Goal: Task Accomplishment & Management: Manage account settings

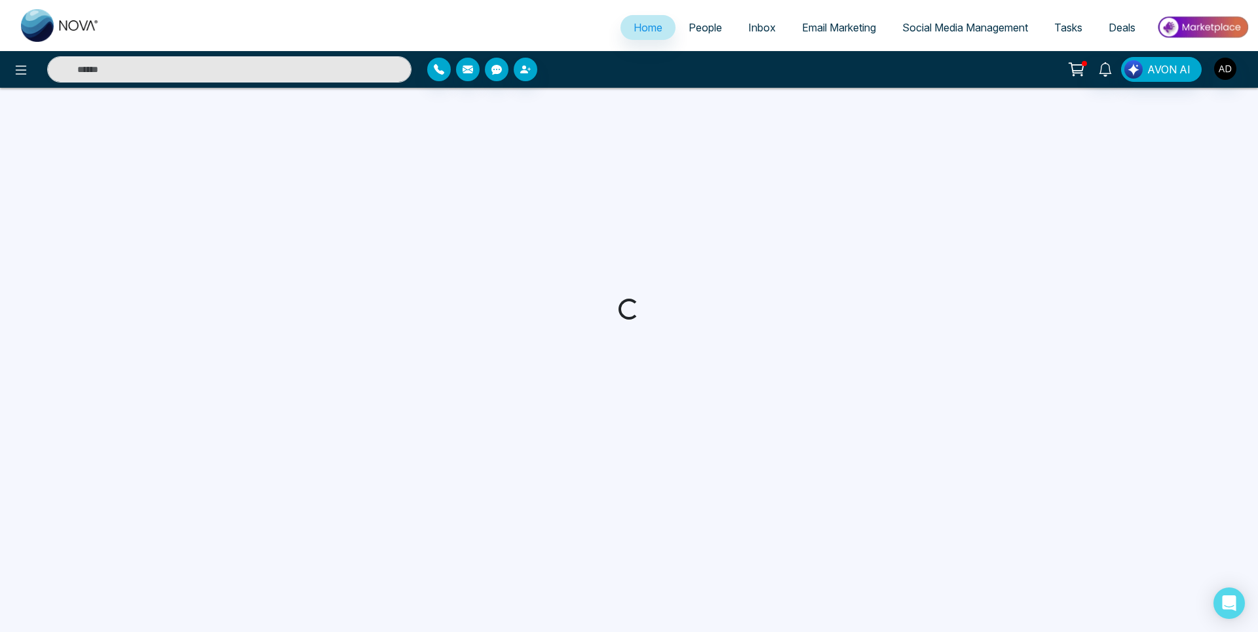
select select "*"
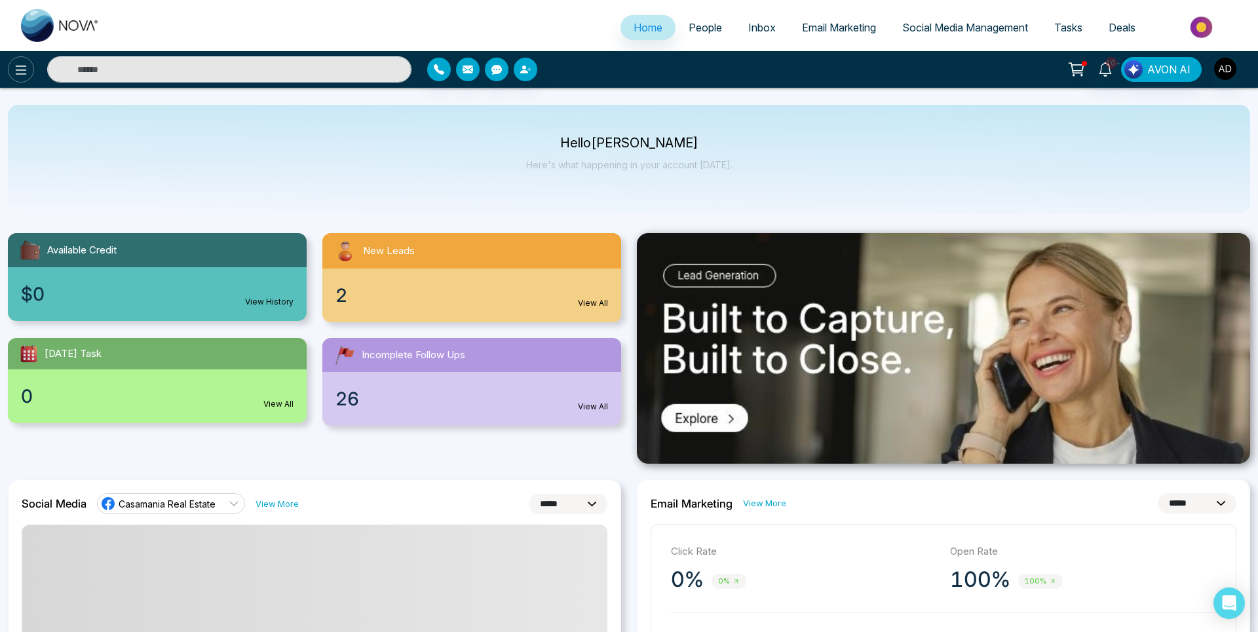
click at [19, 71] on icon at bounding box center [21, 70] width 16 height 16
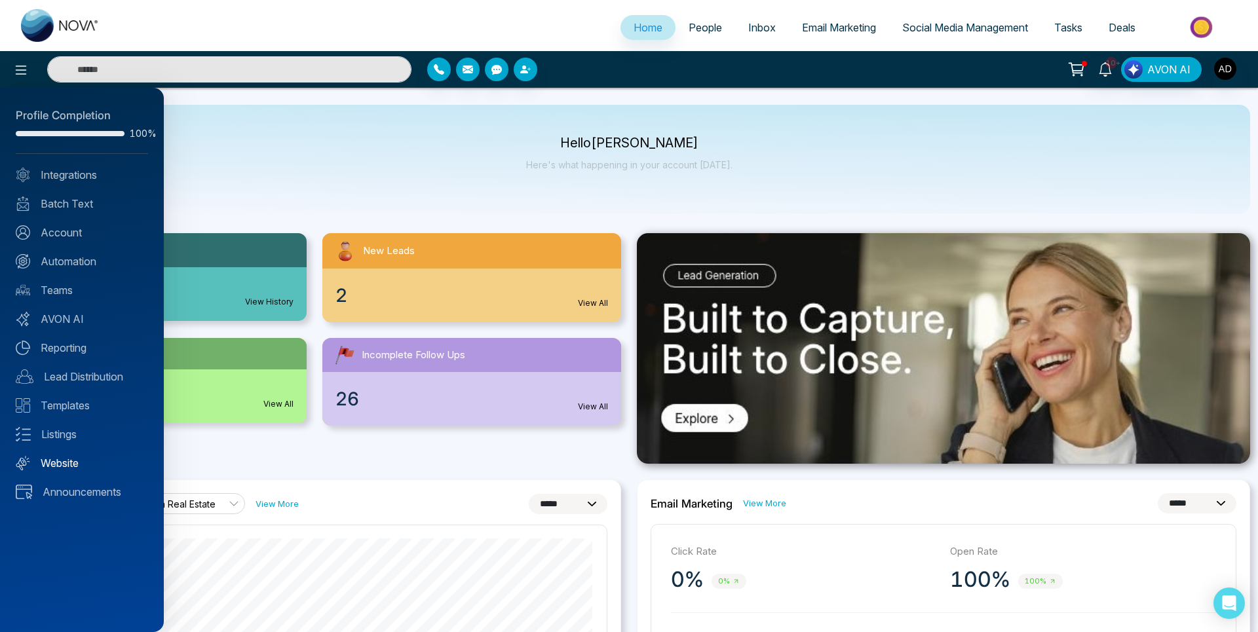
click at [58, 457] on link "Website" at bounding box center [82, 463] width 132 height 16
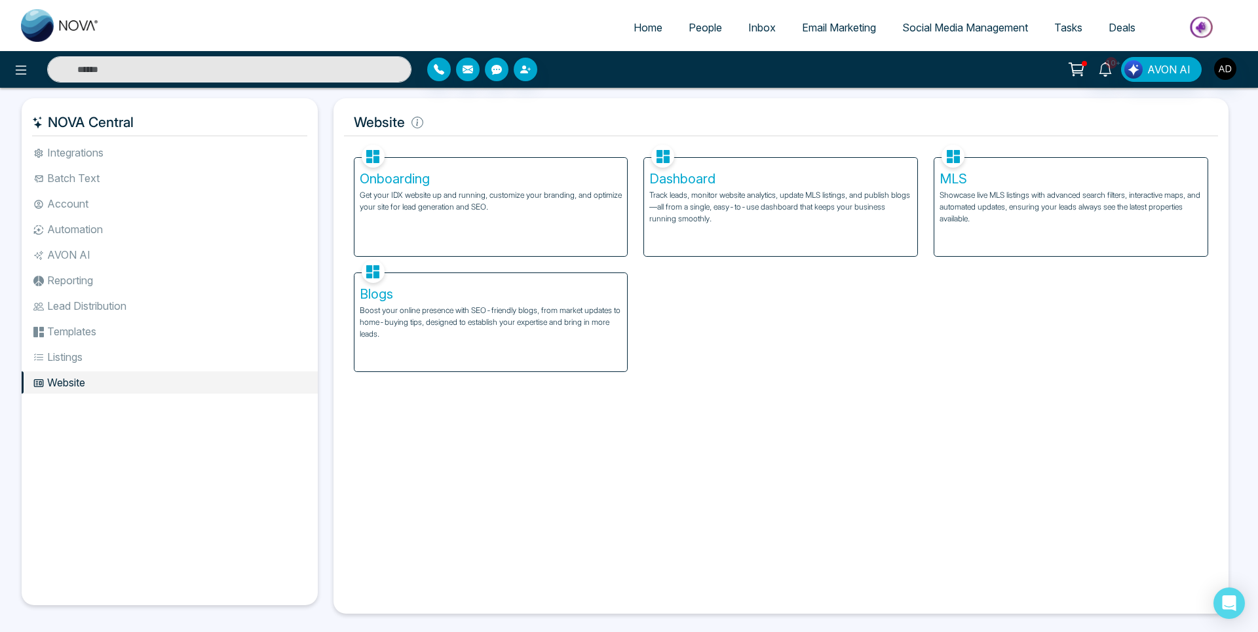
click at [713, 200] on p "Track leads, monitor website analytics, update MLS listings, and publish blogs—…" at bounding box center [780, 206] width 263 height 35
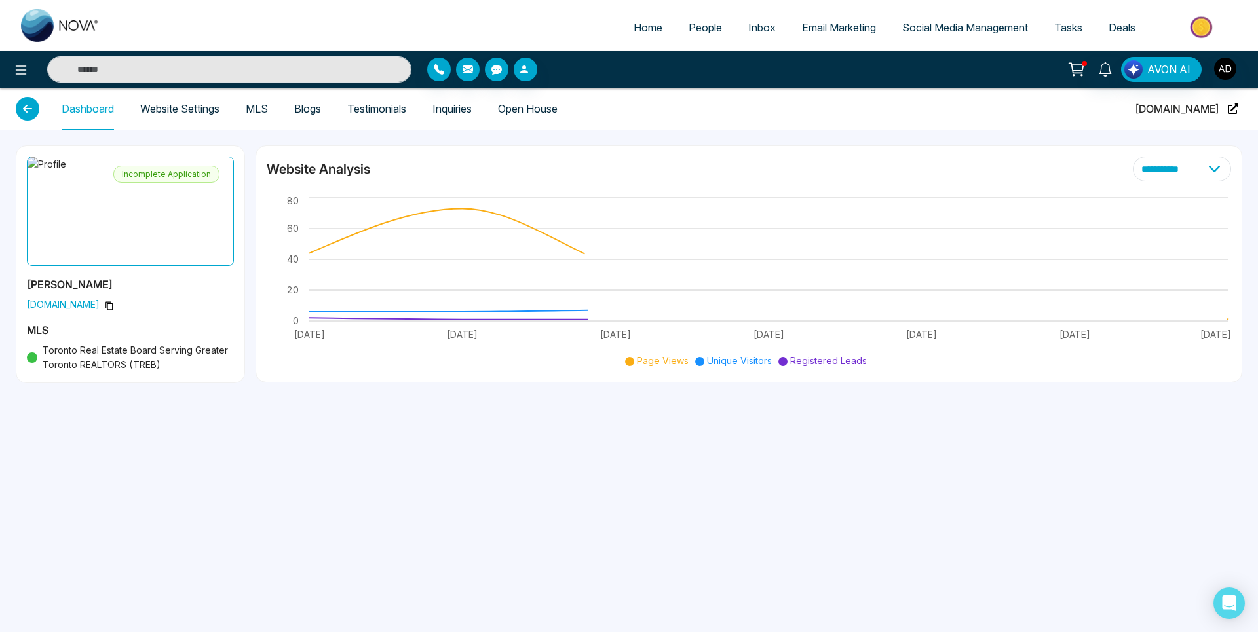
click at [170, 108] on link "Website Settings" at bounding box center [179, 109] width 79 height 11
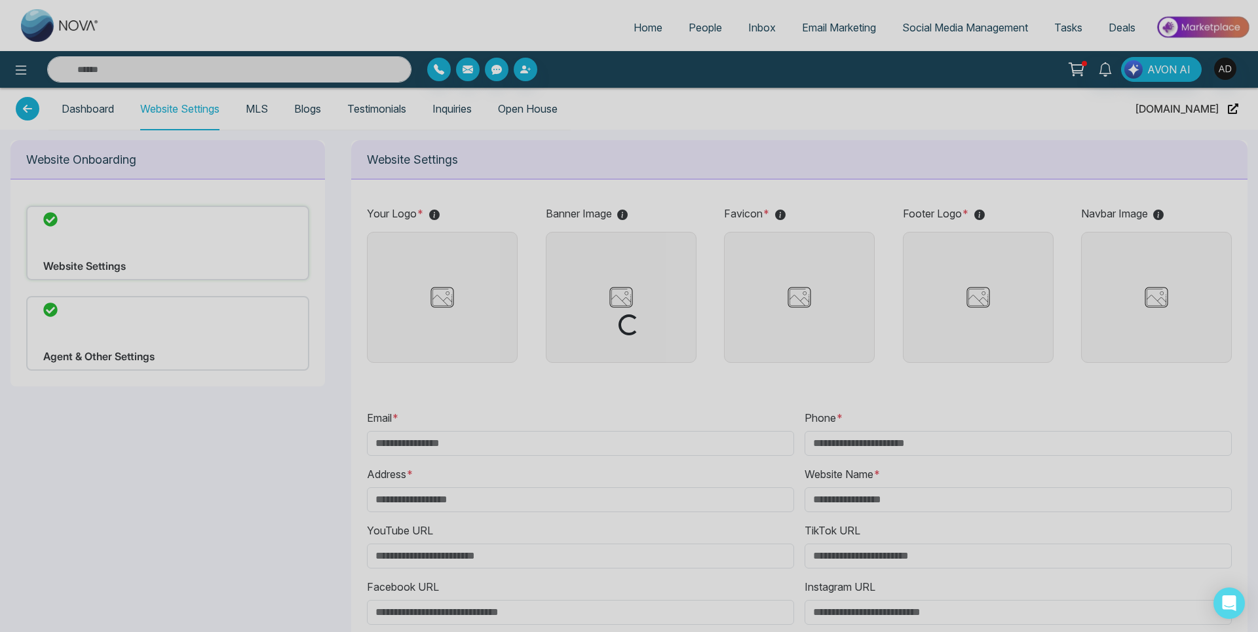
type input "**********"
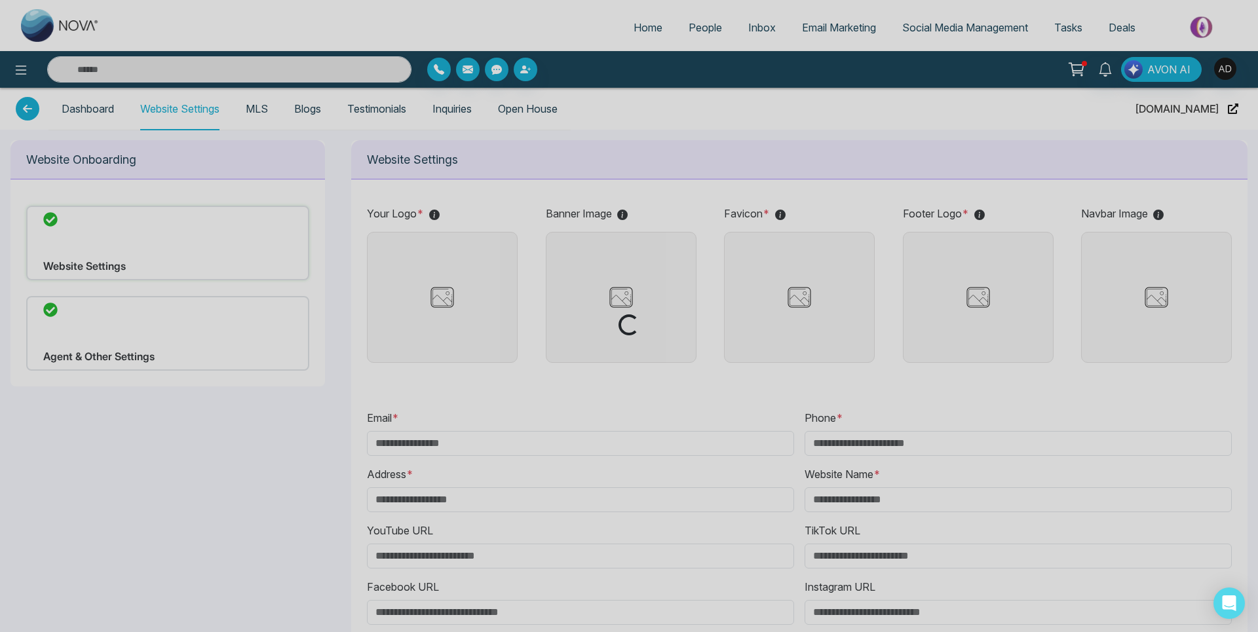
type input "**********"
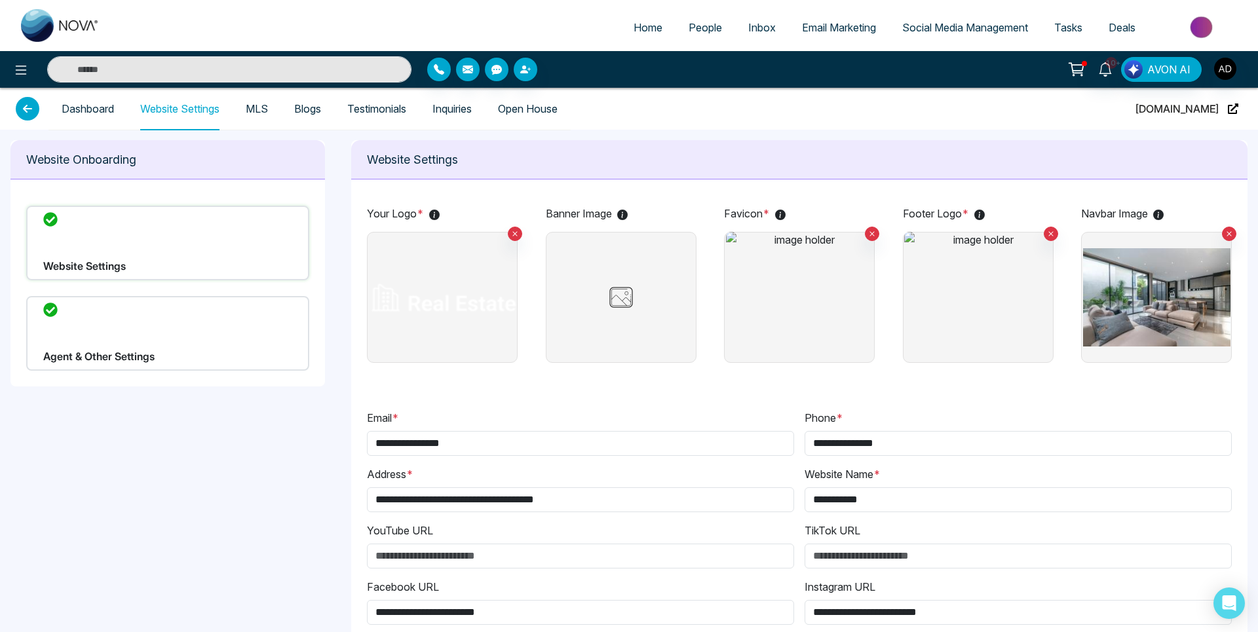
click at [618, 283] on img at bounding box center [621, 297] width 66 height 33
click at [0, 0] on input "file" at bounding box center [0, 0] width 0 height 0
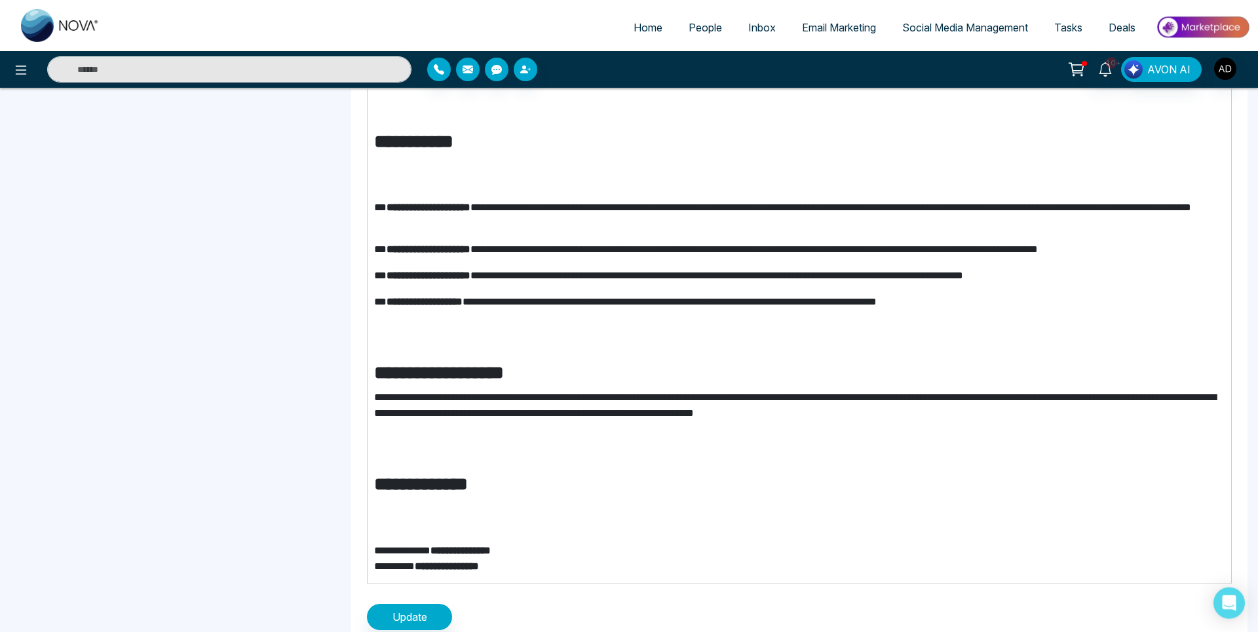
scroll to position [894, 0]
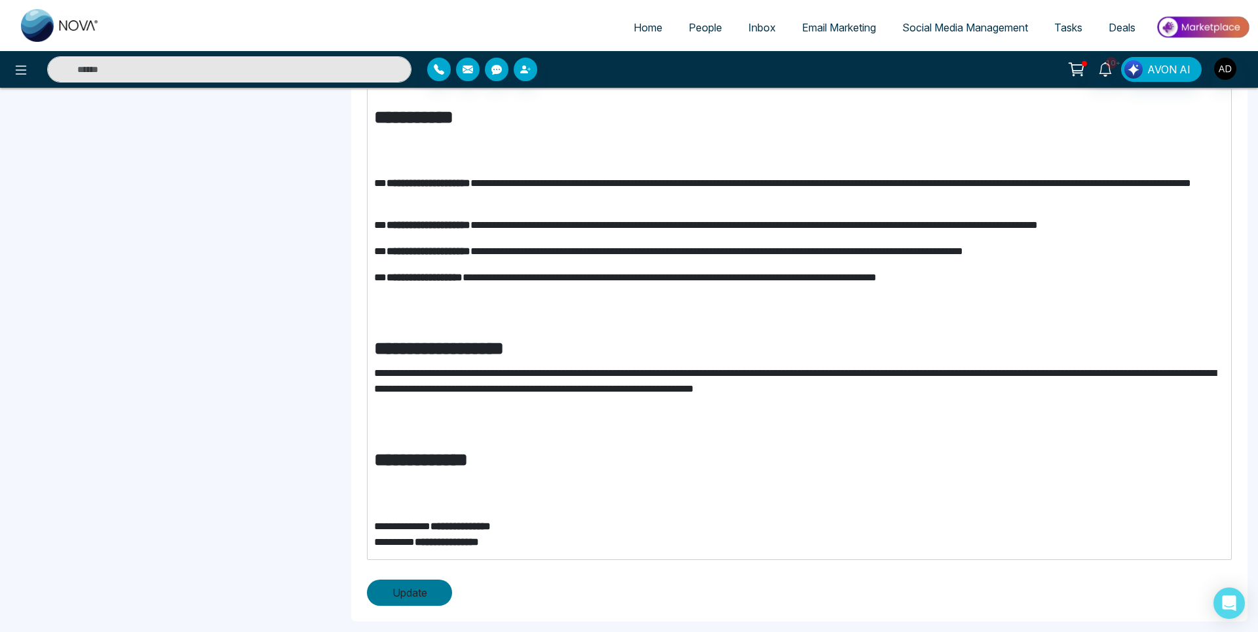
click at [419, 604] on button "Update" at bounding box center [409, 593] width 85 height 26
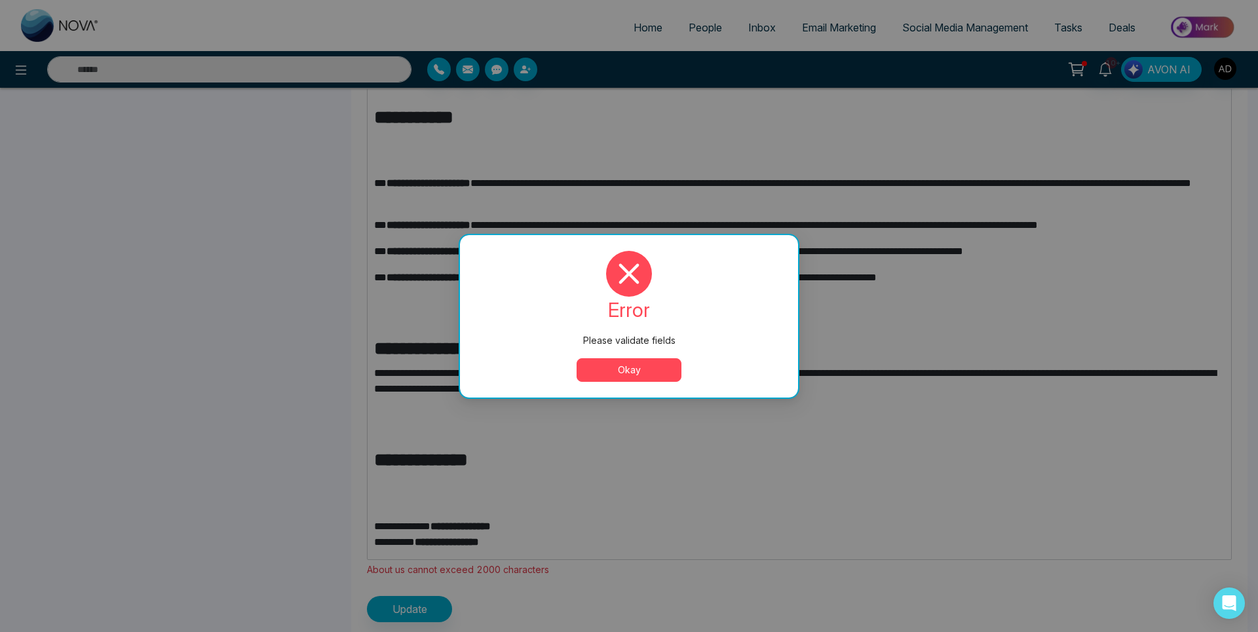
click at [634, 372] on button "Okay" at bounding box center [629, 370] width 105 height 24
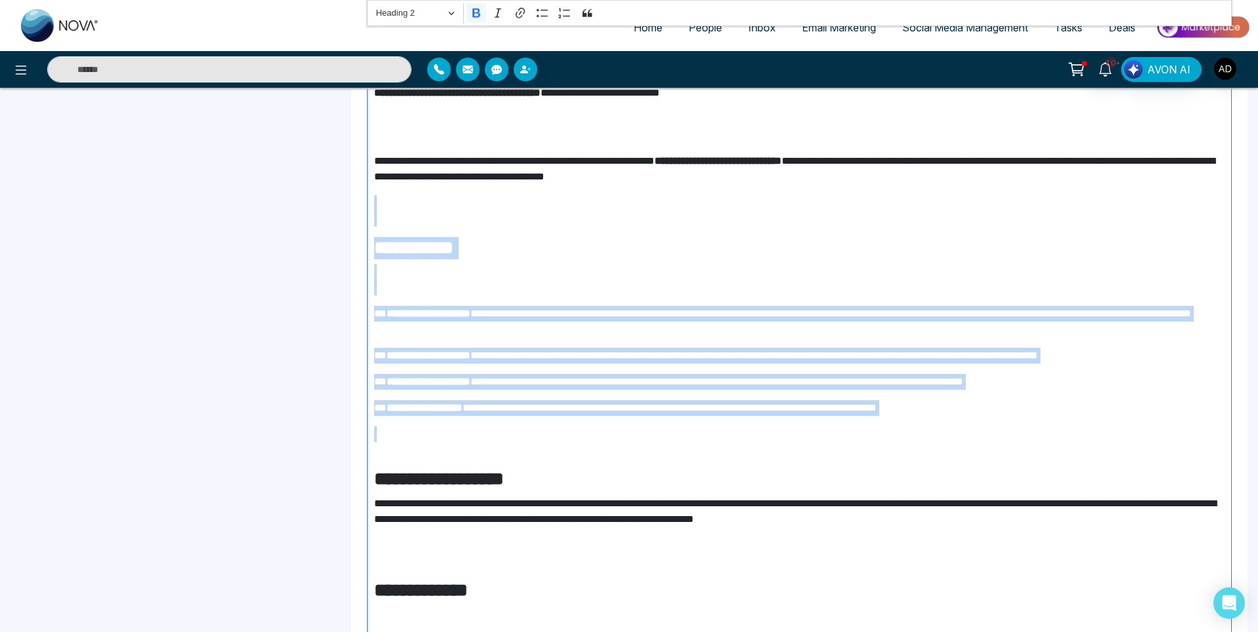
scroll to position [873, 0]
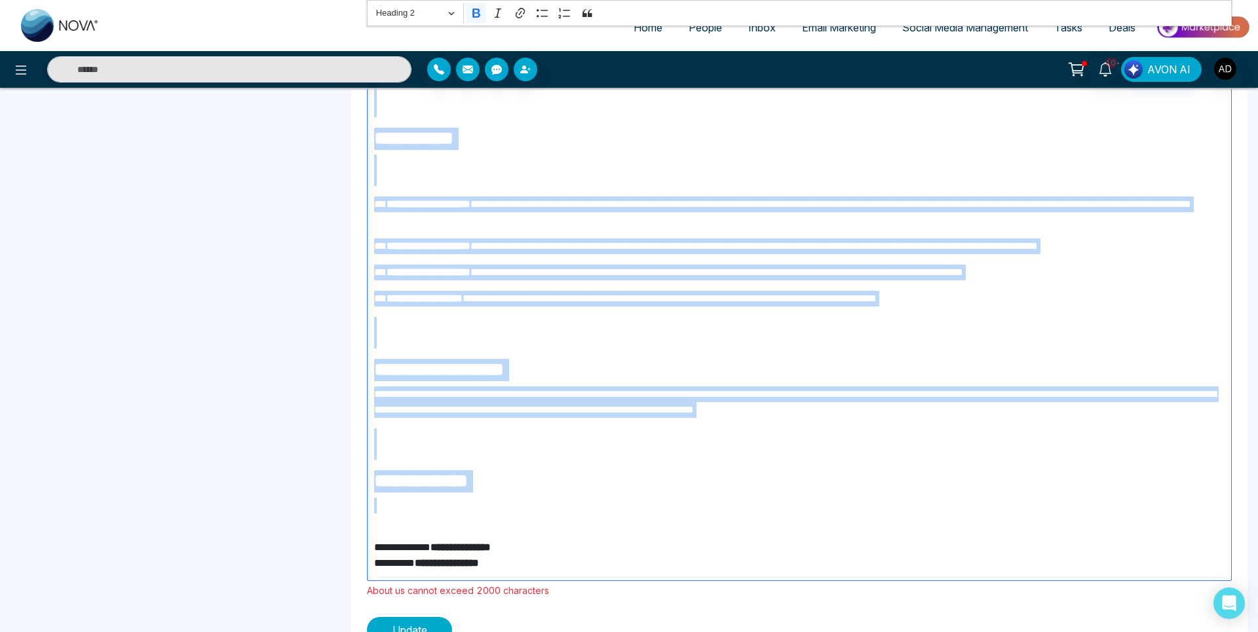
drag, startPoint x: 379, startPoint y: 529, endPoint x: 592, endPoint y: 525, distance: 212.3
click at [592, 525] on div "**********" at bounding box center [799, 223] width 865 height 715
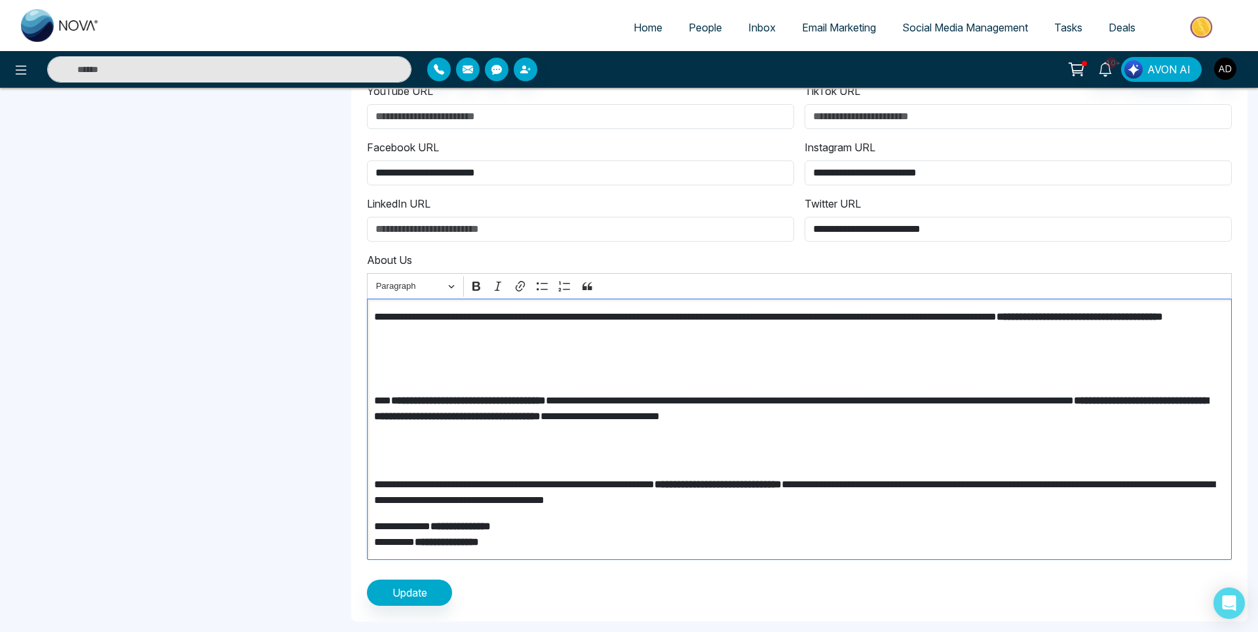
scroll to position [440, 0]
click at [385, 470] on div "**********" at bounding box center [799, 429] width 865 height 261
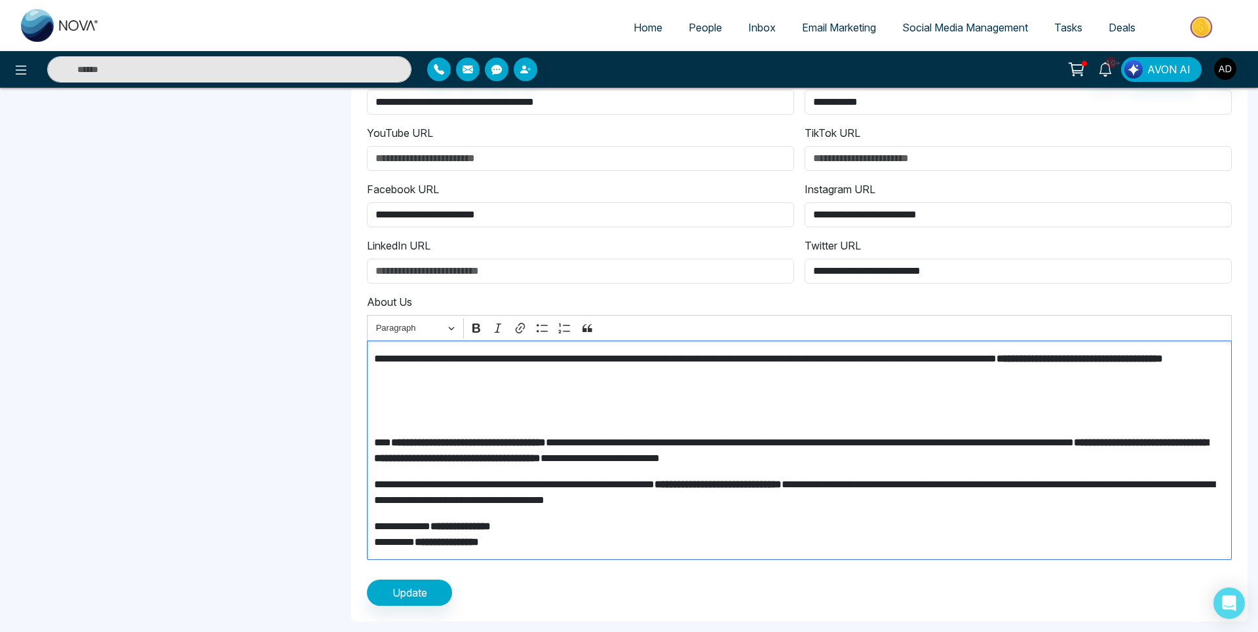
click at [389, 416] on p "Editor editing area: main" at bounding box center [799, 408] width 851 height 31
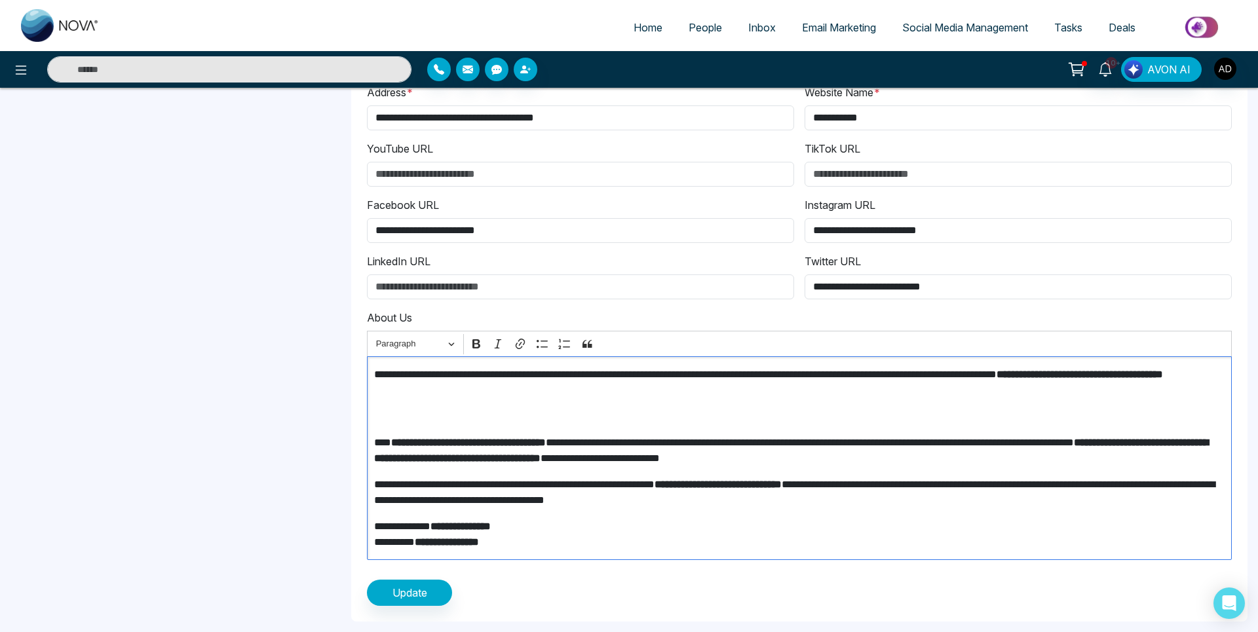
scroll to position [356, 0]
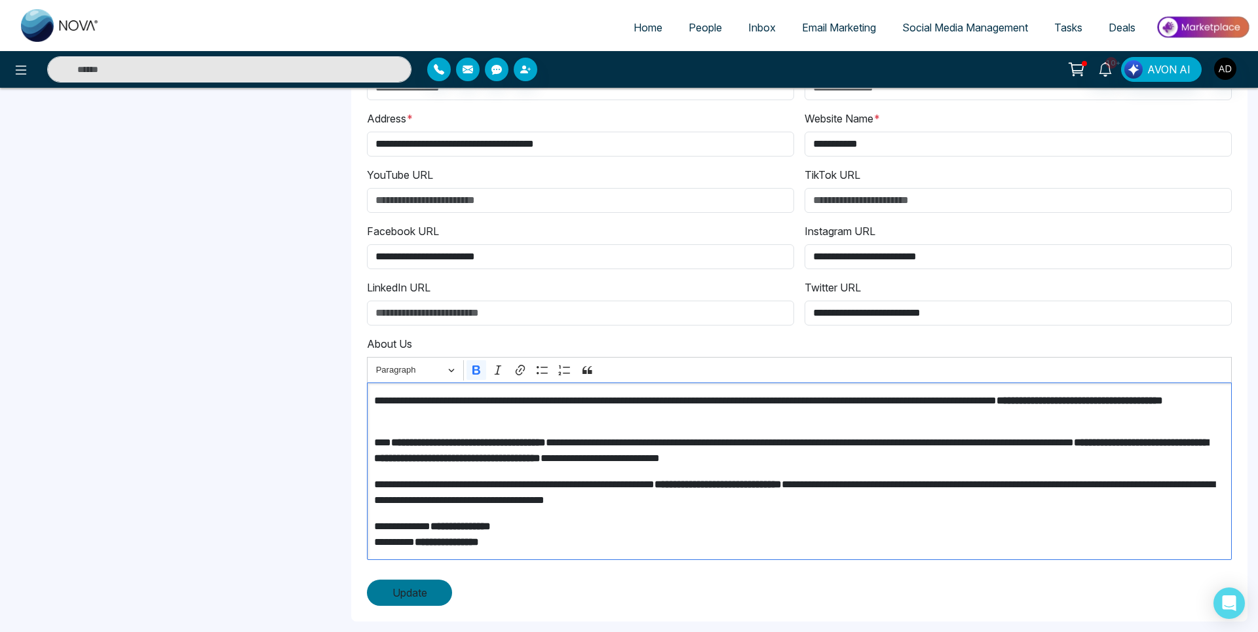
click at [428, 592] on button "Update" at bounding box center [409, 593] width 85 height 26
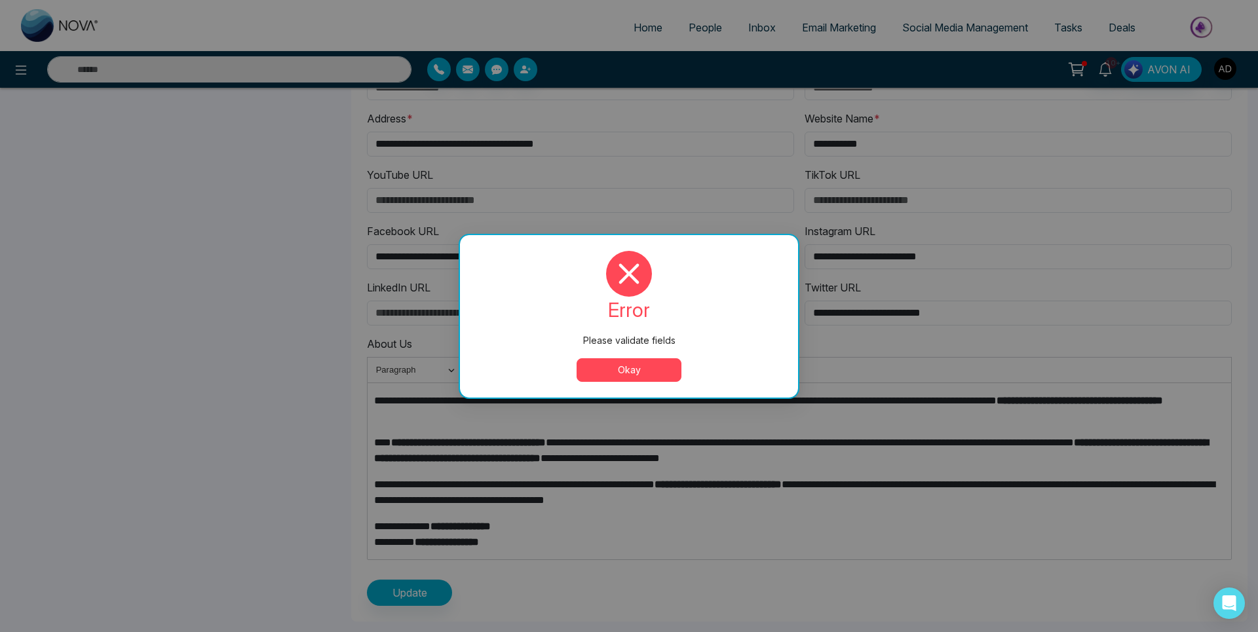
click at [644, 371] on button "Okay" at bounding box center [629, 370] width 105 height 24
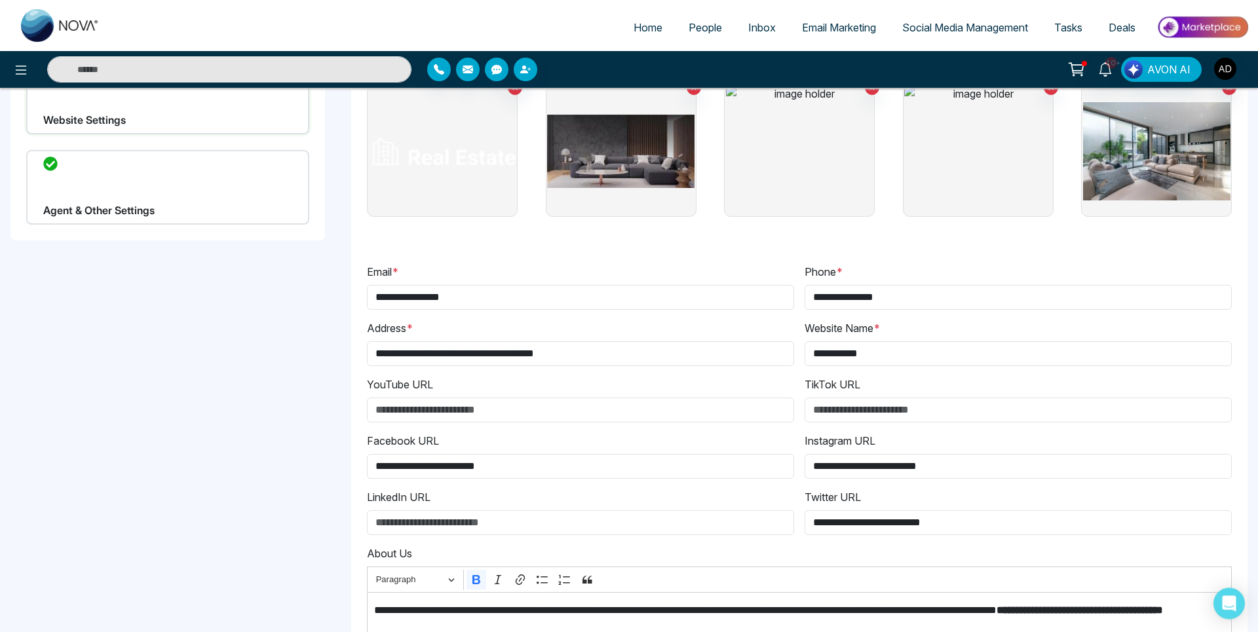
scroll to position [73, 0]
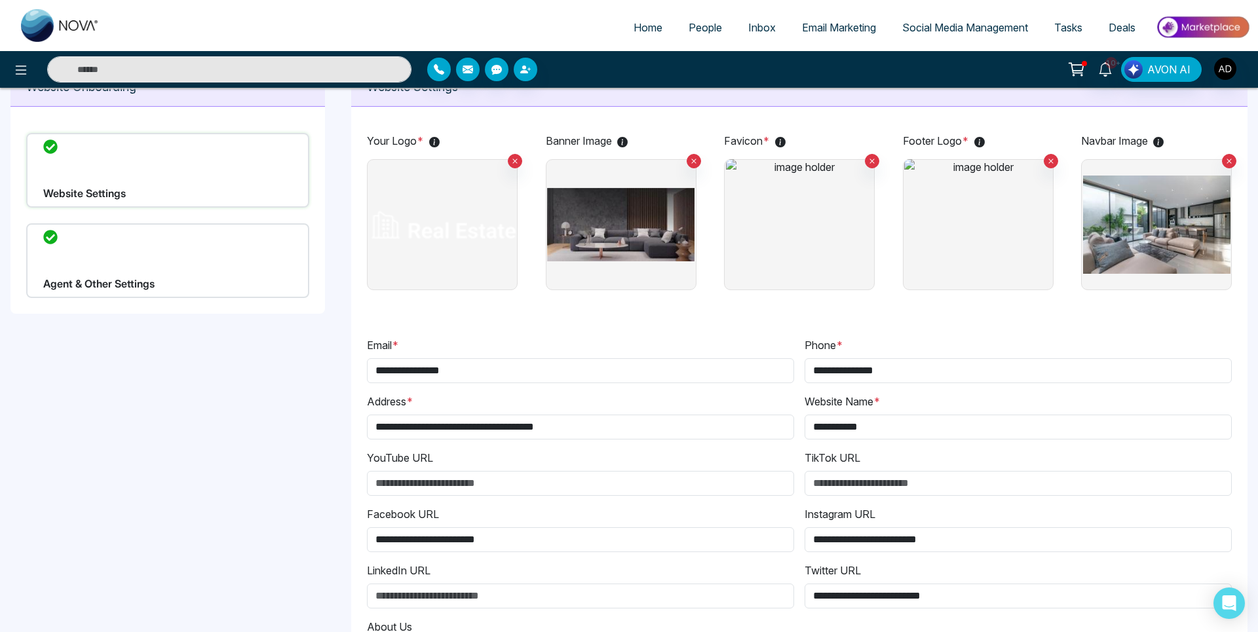
click at [820, 225] on img at bounding box center [799, 224] width 147 height 131
click at [0, 0] on input "file" at bounding box center [0, 0] width 0 height 0
click at [957, 225] on img at bounding box center [977, 224] width 147 height 131
click at [0, 0] on input "file" at bounding box center [0, 0] width 0 height 0
click at [698, 26] on span "People" at bounding box center [705, 27] width 33 height 13
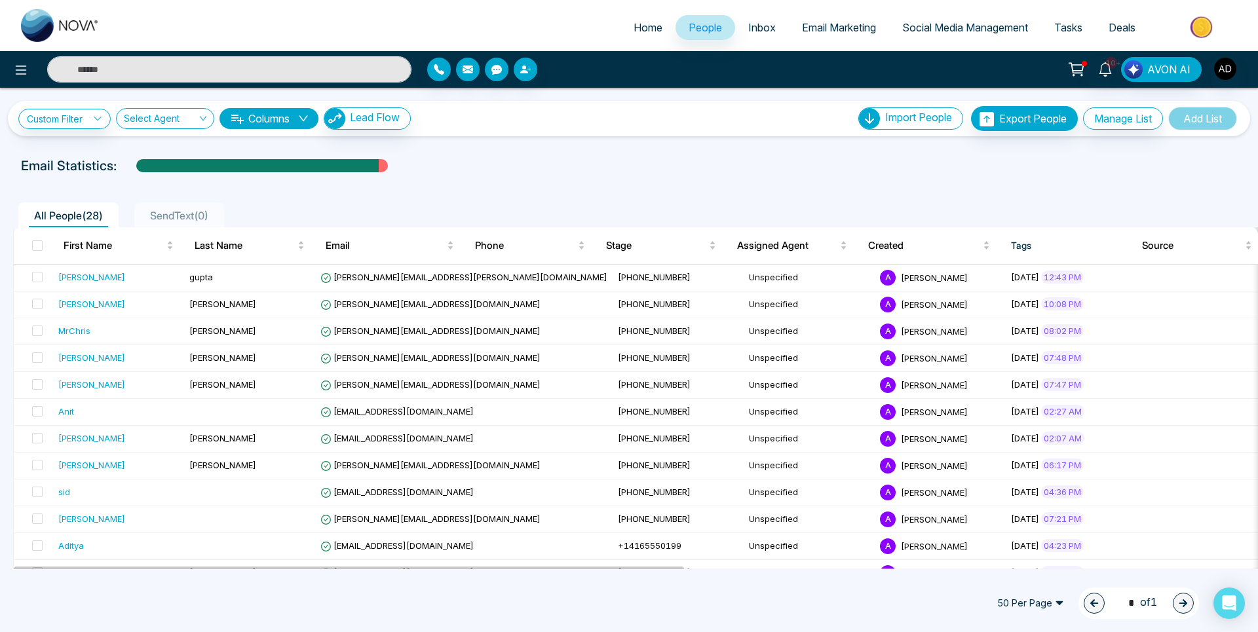
click at [171, 64] on input "text" at bounding box center [229, 69] width 364 height 26
